Goal: Navigation & Orientation: Find specific page/section

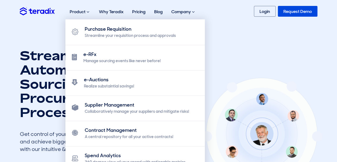
click at [91, 10] on div "Product Purchase Requisition Streamline your requisition process and approvals …" at bounding box center [79, 11] width 29 height 17
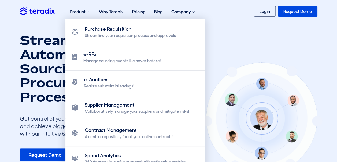
scroll to position [27, 0]
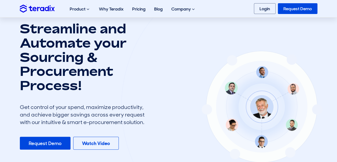
click at [282, 44] on div at bounding box center [261, 105] width 281 height 279
click at [0, 0] on link "About Us" at bounding box center [0, 0] width 0 height 0
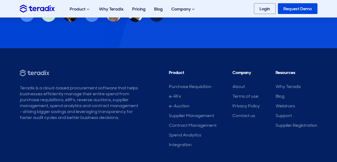
scroll to position [746, 0]
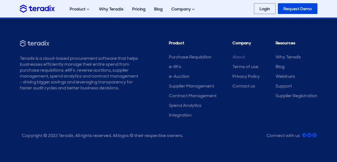
click at [237, 56] on link "About" at bounding box center [239, 57] width 13 height 6
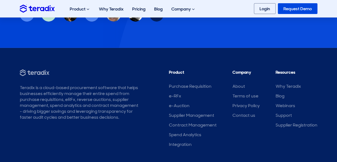
scroll to position [746, 0]
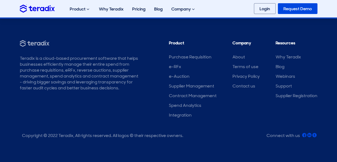
click at [292, 65] on li "Blog" at bounding box center [297, 67] width 42 height 6
click at [279, 64] on link "Blog" at bounding box center [280, 67] width 9 height 6
click at [0, 0] on div "Contact Us" at bounding box center [0, 0] width 0 height 0
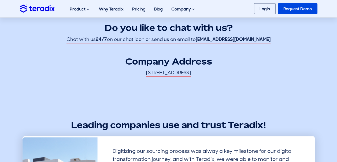
scroll to position [107, 0]
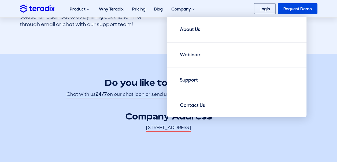
click at [192, 10] on span at bounding box center [193, 9] width 3 height 4
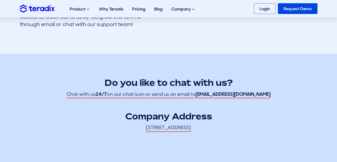
click at [0, 0] on link "Support" at bounding box center [0, 0] width 0 height 0
click at [0, 0] on div "Contact Us" at bounding box center [0, 0] width 0 height 0
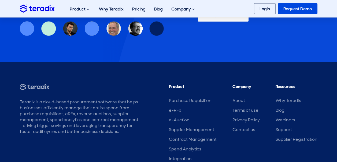
scroll to position [544, 0]
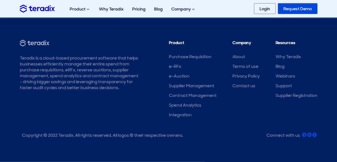
click at [288, 135] on div "Connect with us" at bounding box center [284, 135] width 34 height 6
click at [298, 136] on div "Connect with us" at bounding box center [284, 135] width 34 height 6
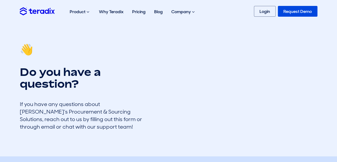
scroll to position [0, 0]
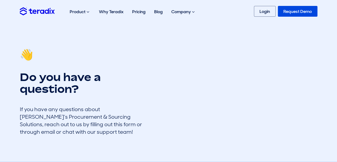
click at [119, 14] on link "Why Teradix" at bounding box center [111, 11] width 33 height 17
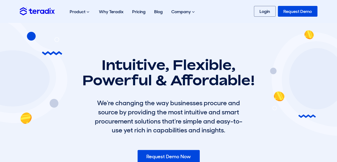
click at [296, 11] on link "Request Demo" at bounding box center [298, 11] width 40 height 11
